Goal: Check status: Check status

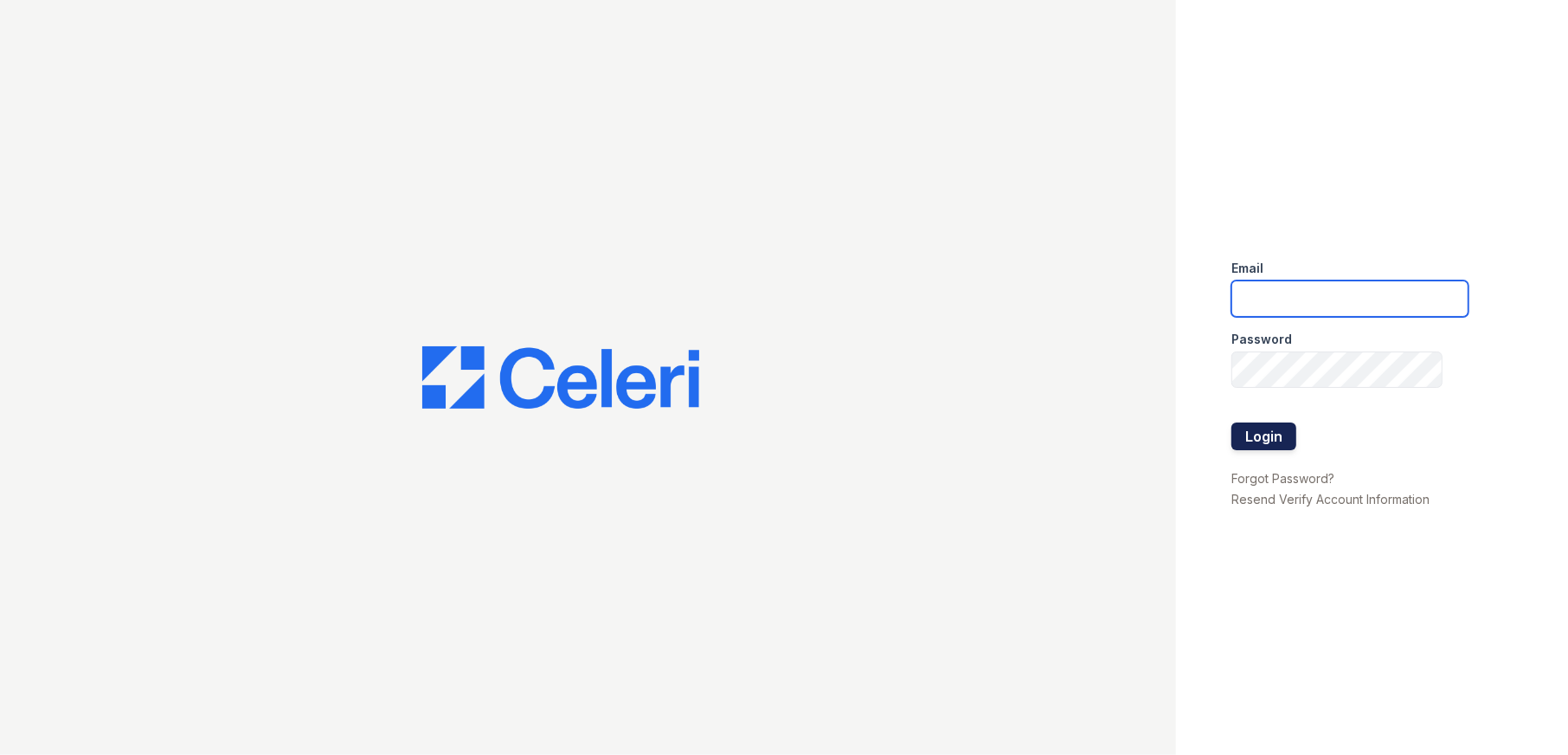
type input "arriveodentonsouth@trinity-pm.com"
click at [1270, 435] on button "Login" at bounding box center [1264, 435] width 65 height 27
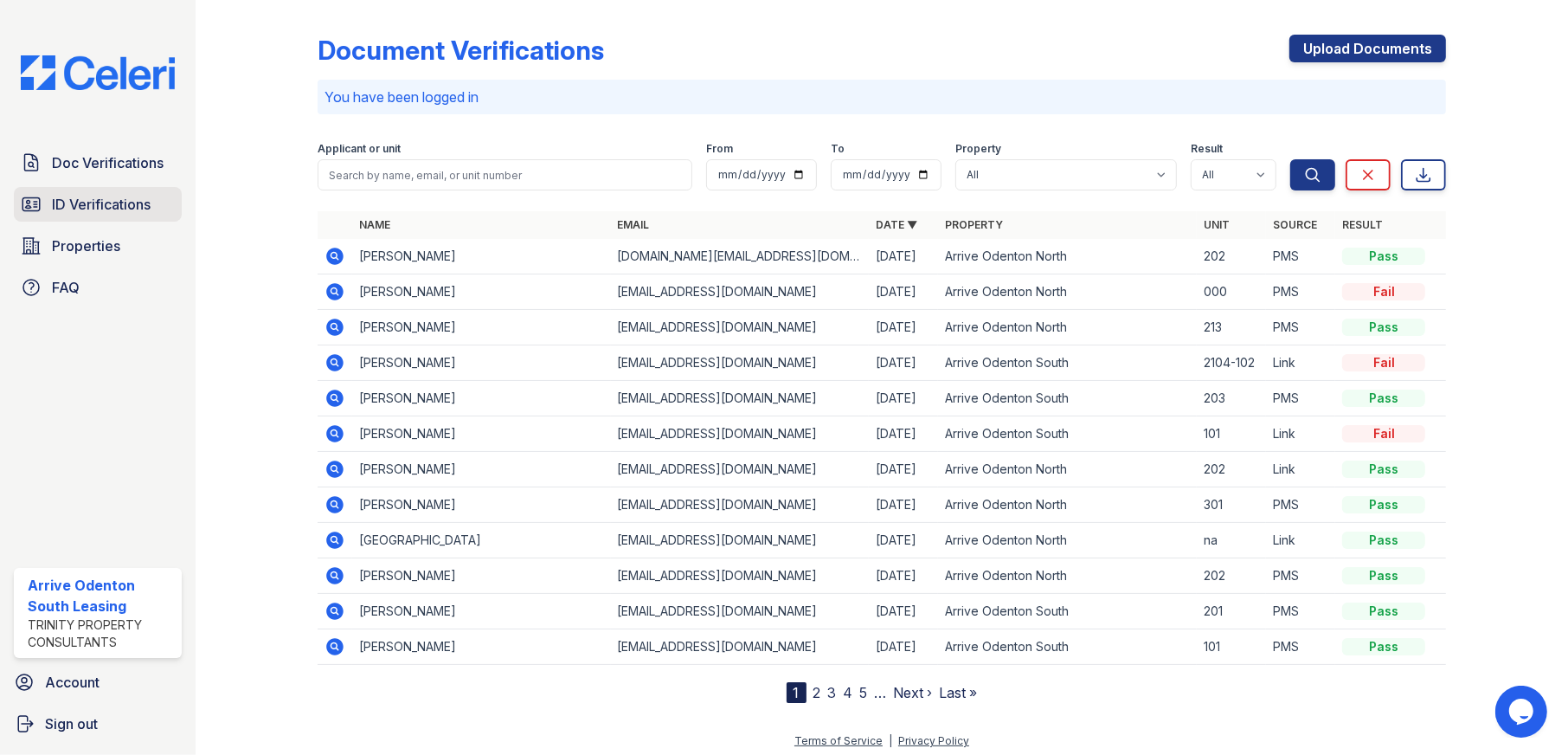
click at [111, 201] on span "ID Verifications" at bounding box center [101, 205] width 99 height 21
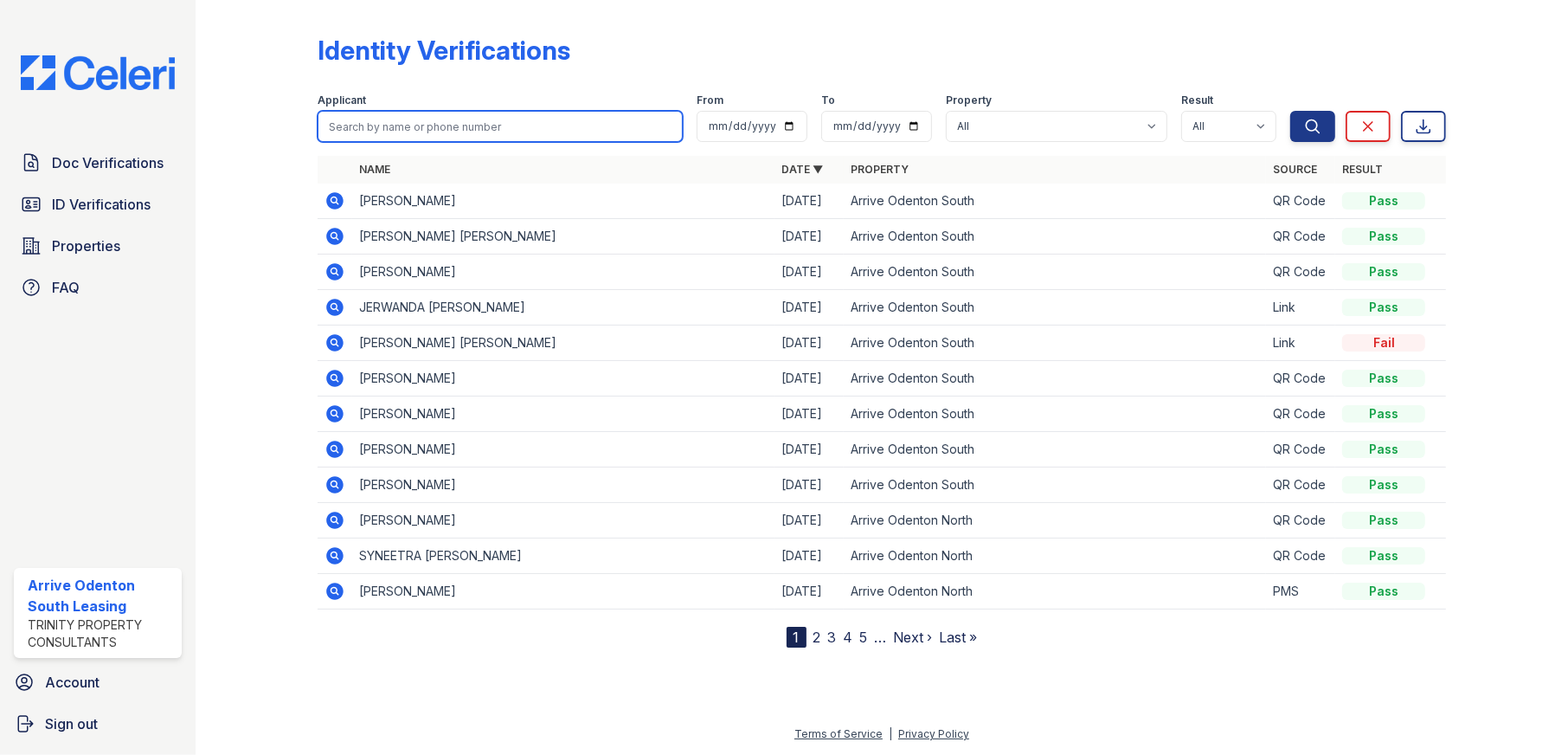
click at [482, 124] on input "search" at bounding box center [500, 126] width 367 height 31
type input "sterling"
click at [1291, 111] on button "Search" at bounding box center [1314, 126] width 45 height 31
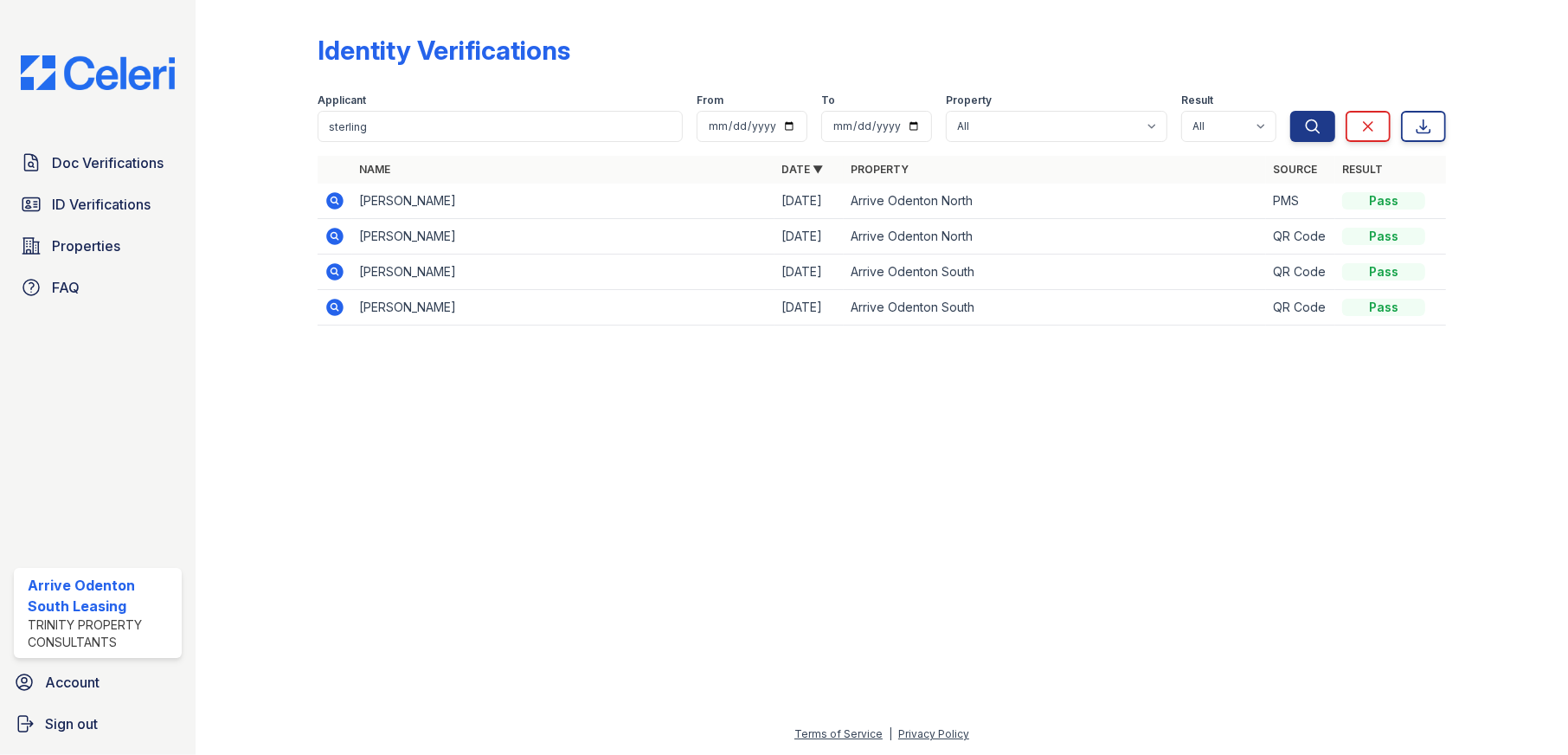
click at [336, 203] on icon at bounding box center [335, 201] width 21 height 21
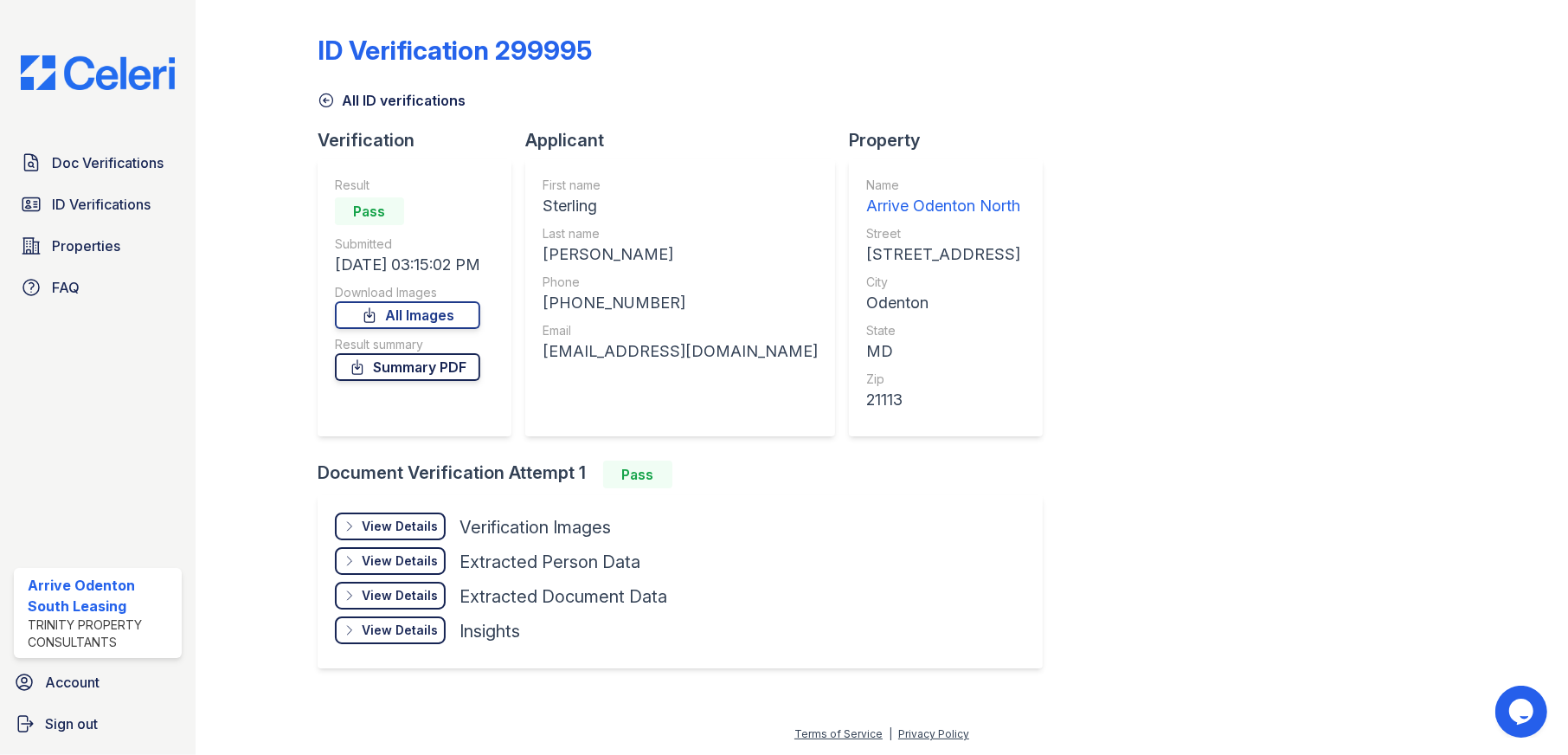
click at [401, 370] on link "Summary PDF" at bounding box center [407, 367] width 145 height 27
click at [388, 530] on div "View Details" at bounding box center [400, 526] width 76 height 17
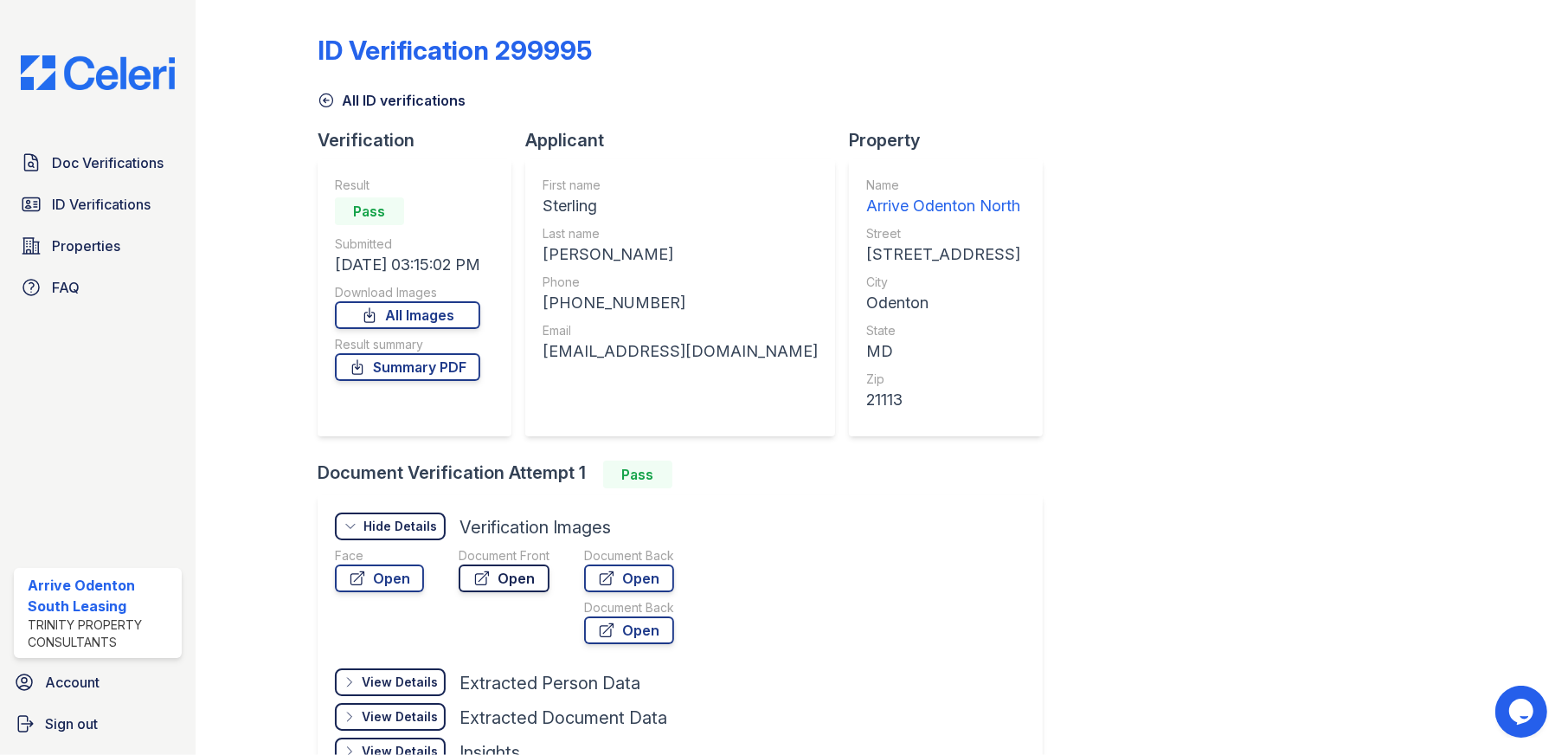
click at [479, 579] on icon at bounding box center [482, 579] width 13 height 13
click at [97, 203] on span "ID Verifications" at bounding box center [101, 205] width 99 height 21
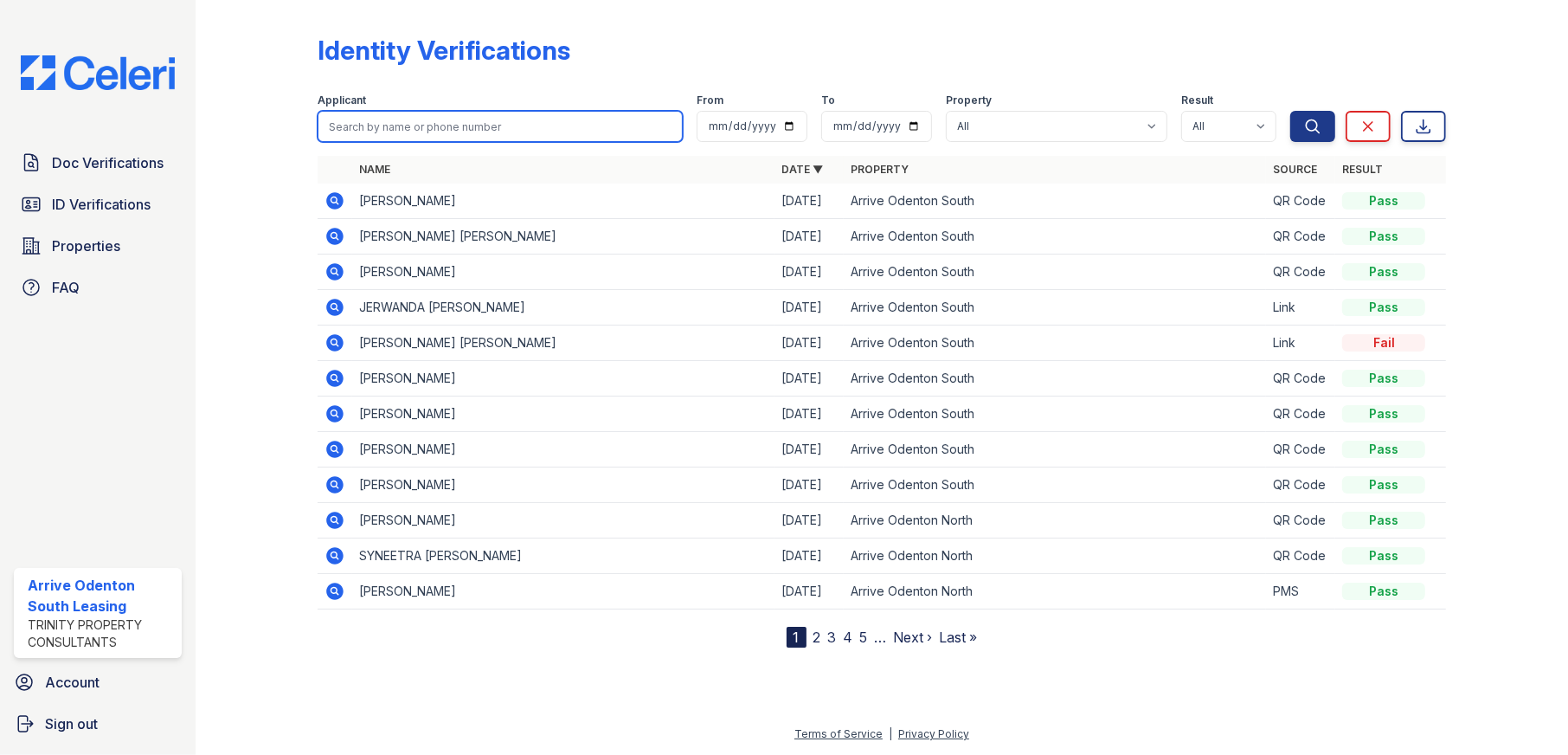
click at [426, 123] on input "search" at bounding box center [500, 126] width 367 height 31
type input "sagna"
click at [1291, 111] on button "Search" at bounding box center [1314, 126] width 45 height 31
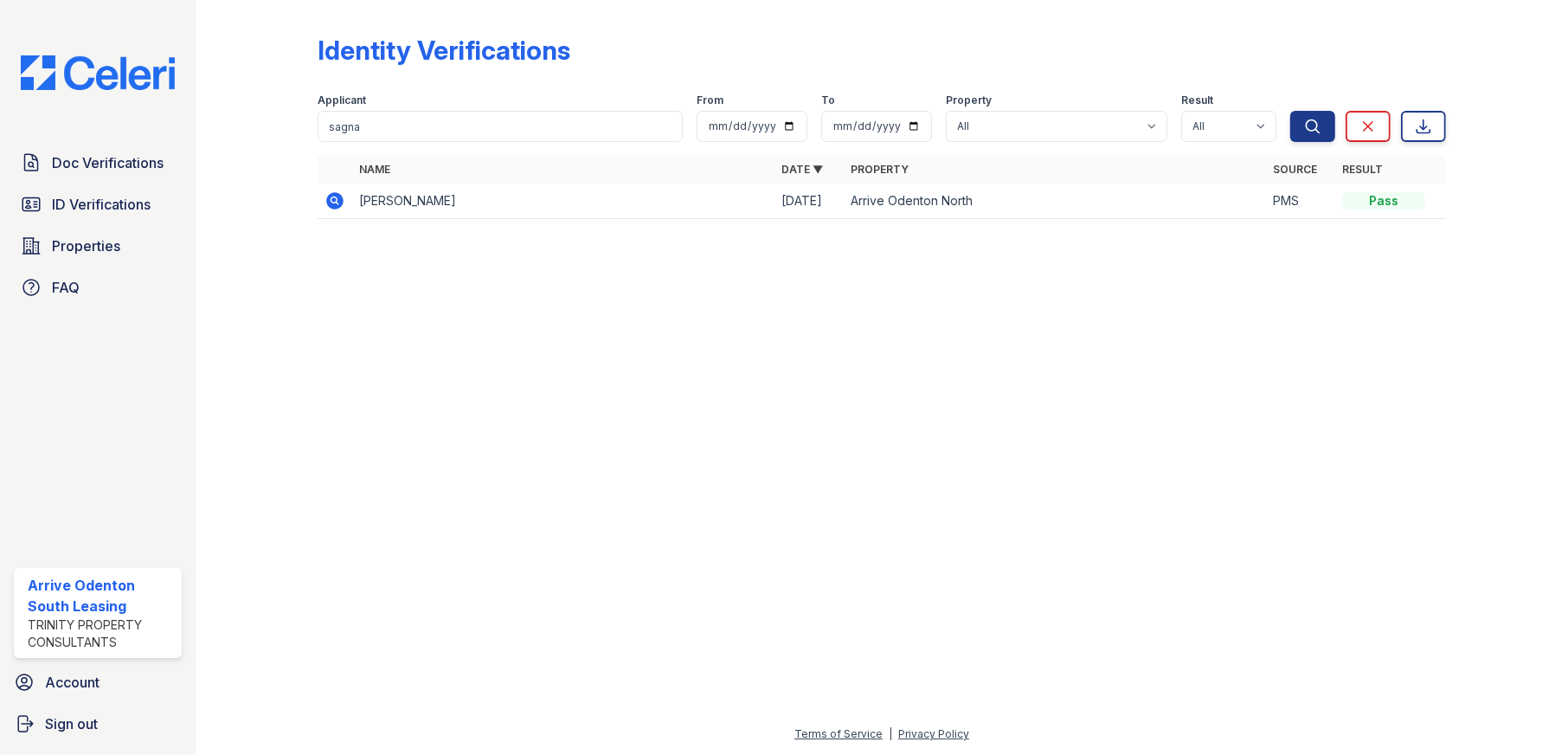
click at [334, 203] on icon at bounding box center [335, 201] width 21 height 21
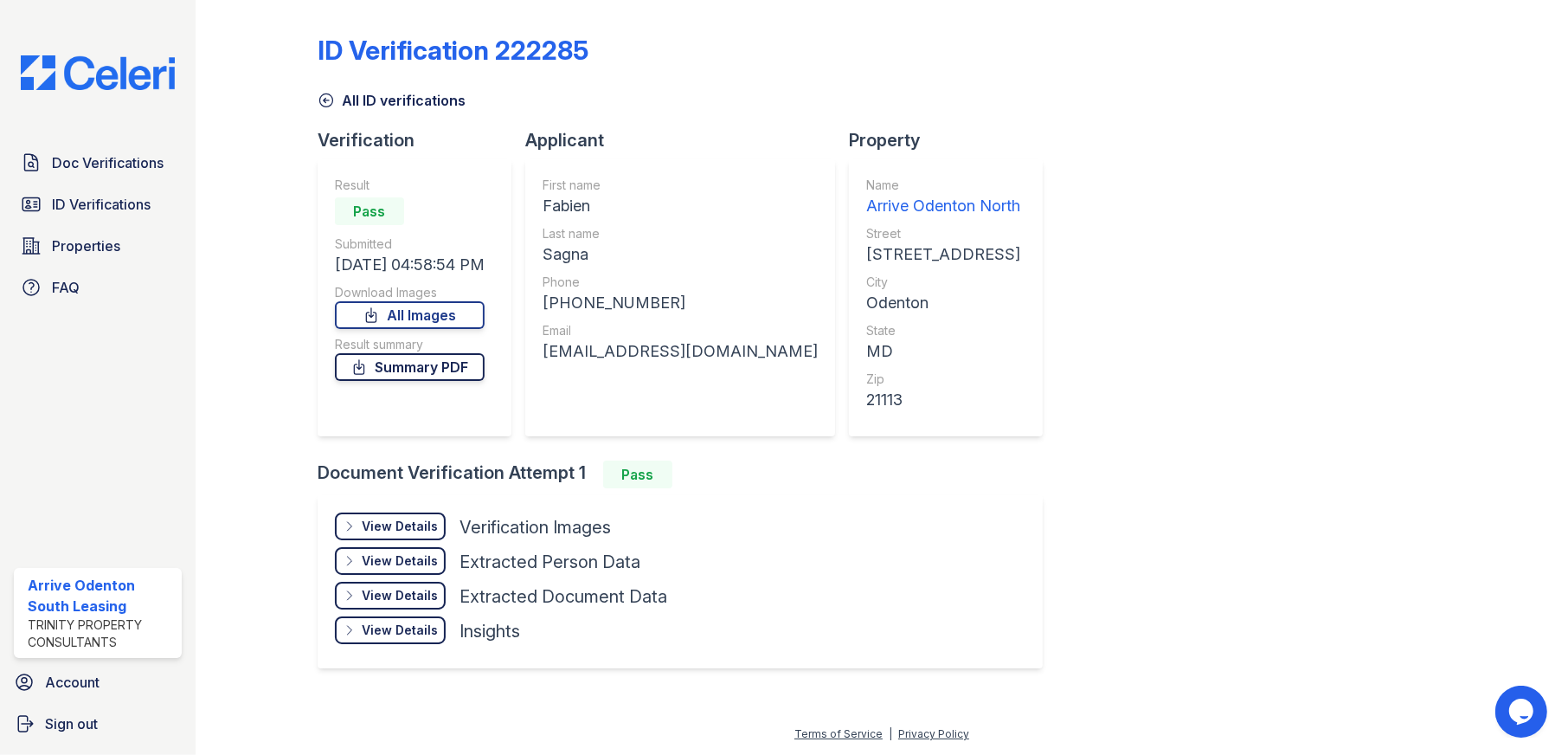
click at [416, 364] on link "Summary PDF" at bounding box center [409, 367] width 150 height 27
click at [107, 156] on span "Doc Verifications" at bounding box center [107, 163] width 111 height 21
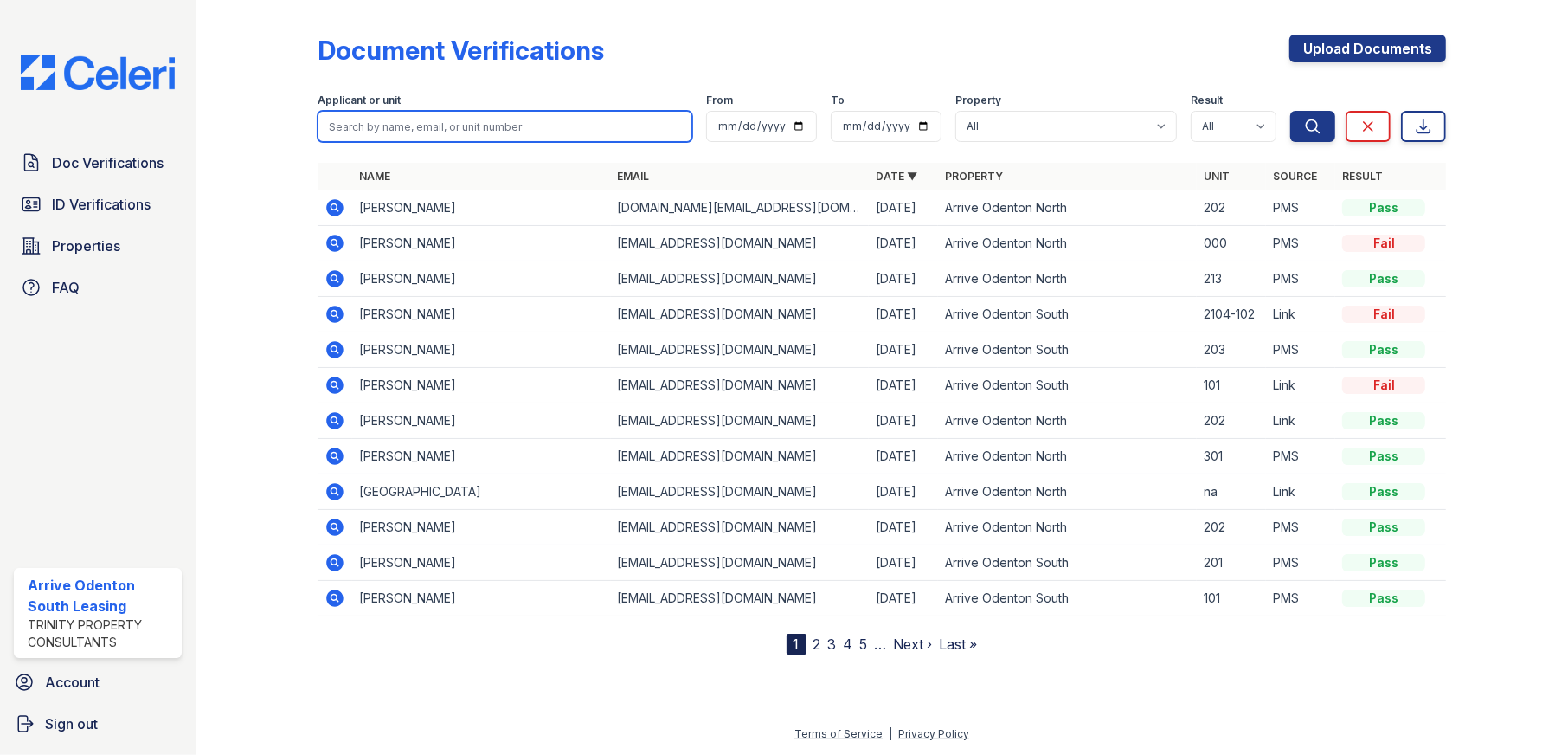
click at [437, 119] on input "search" at bounding box center [505, 126] width 376 height 31
type input "sagna"
click at [1291, 111] on button "Search" at bounding box center [1314, 126] width 45 height 31
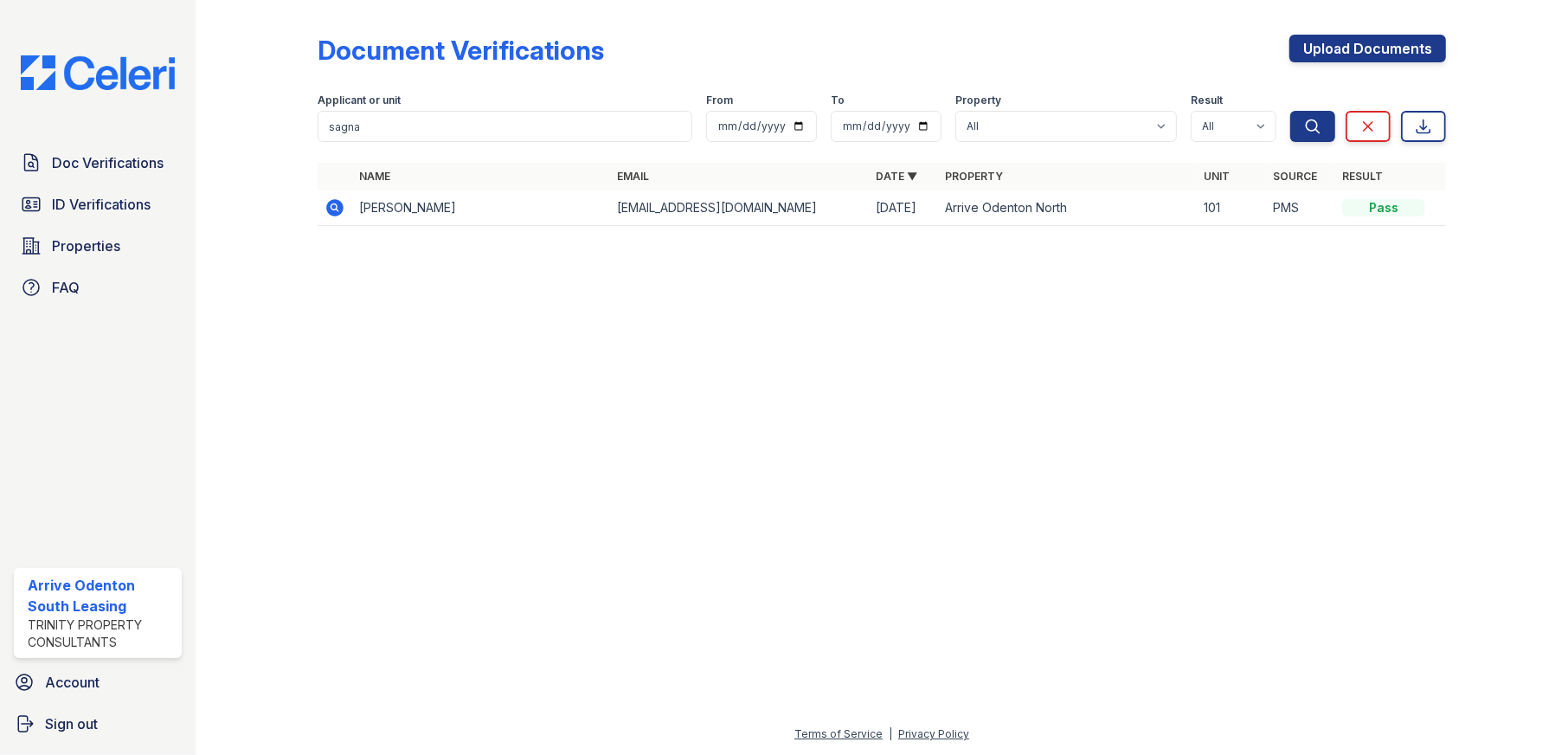
click at [332, 210] on icon at bounding box center [335, 207] width 17 height 17
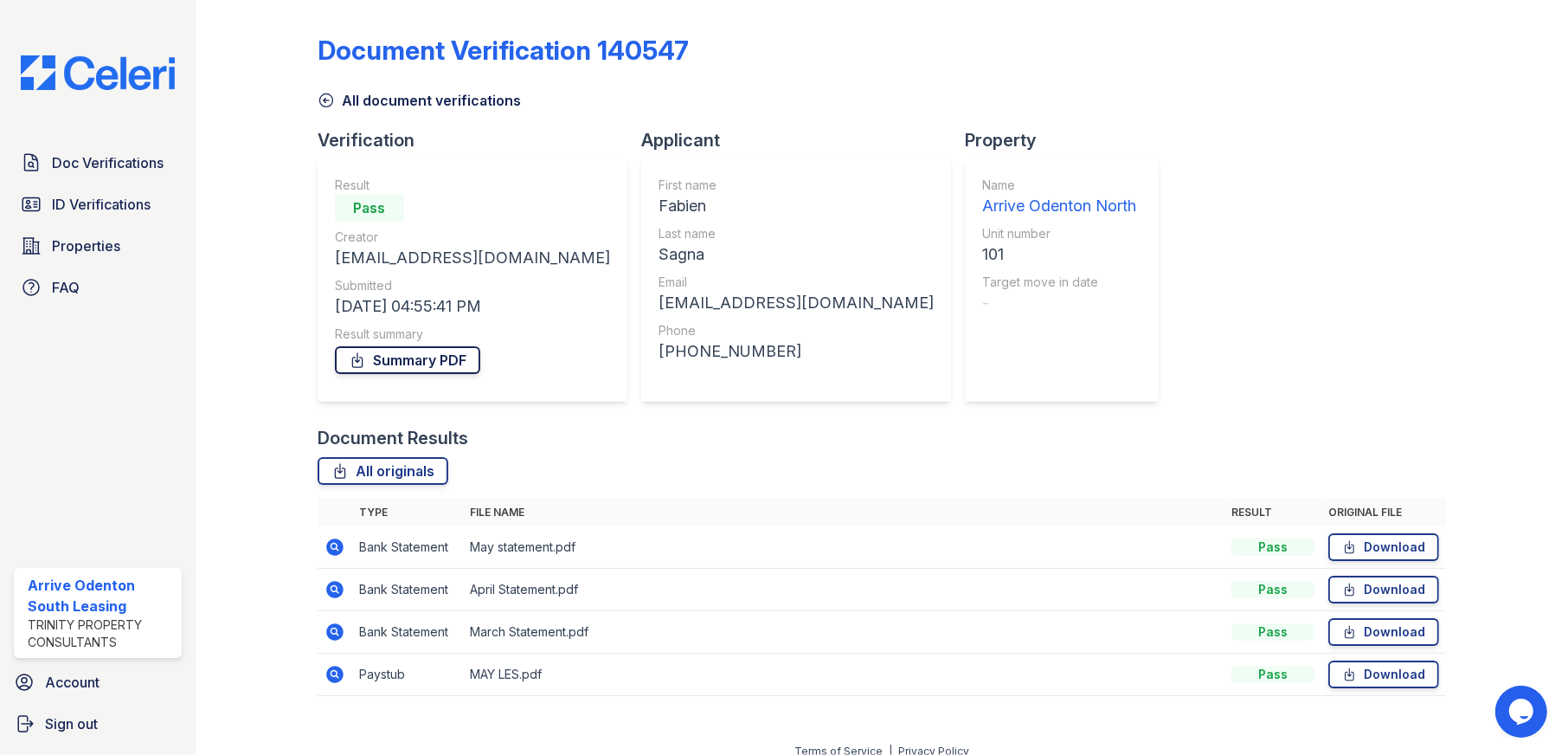
click at [437, 356] on link "Summary PDF" at bounding box center [407, 359] width 145 height 27
